Goal: Transaction & Acquisition: Purchase product/service

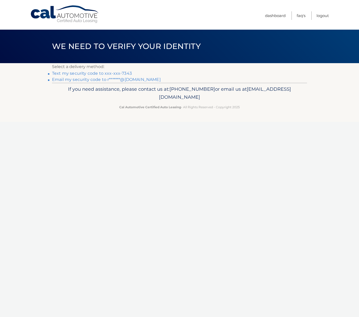
click at [87, 75] on link "Text my security code to xxx-xxx-7343" at bounding box center [92, 73] width 80 height 5
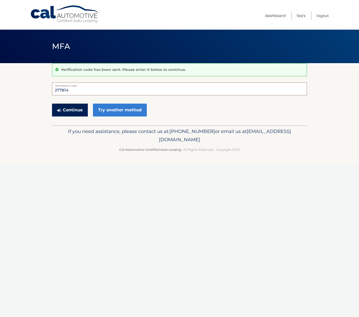
type input "277814"
click at [69, 110] on button "Continue" at bounding box center [70, 110] width 36 height 13
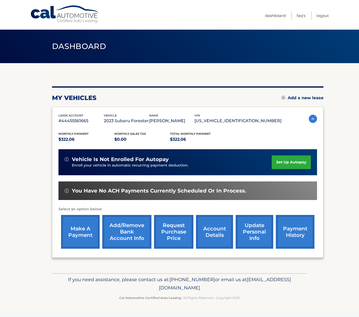
click at [81, 229] on link "make a payment" at bounding box center [80, 232] width 39 height 34
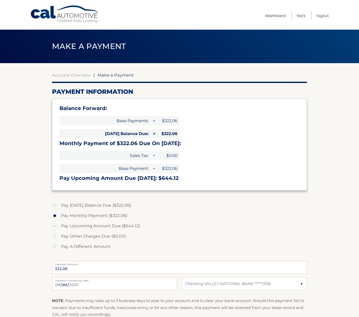
select select "YmMyMzlmN2UtOTAxMi00OThhLTkzODgtNTczYmMxNzMzOTFh"
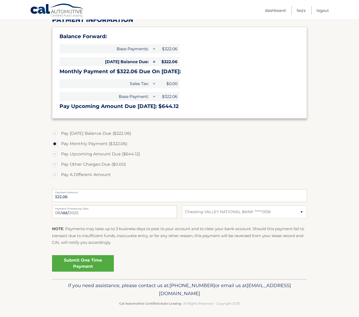
scroll to position [72, 0]
click at [74, 263] on link "Submit One Time Payment" at bounding box center [83, 263] width 62 height 16
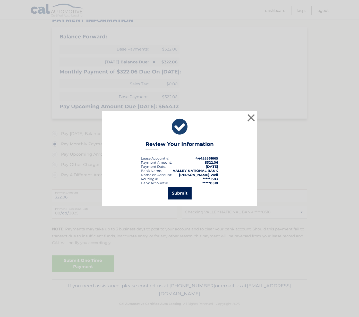
click at [180, 192] on button "Submit" at bounding box center [180, 193] width 24 height 12
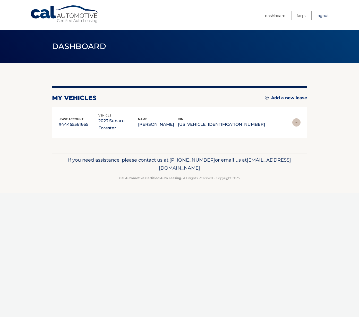
click at [321, 15] on link "Logout" at bounding box center [323, 15] width 12 height 9
